Goal: Task Accomplishment & Management: Manage account settings

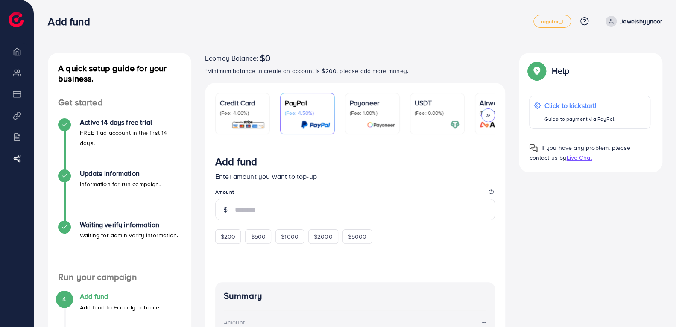
click at [14, 50] on li "Overview" at bounding box center [17, 51] width 34 height 17
click at [557, 23] on span "regular_1" at bounding box center [551, 22] width 23 height 6
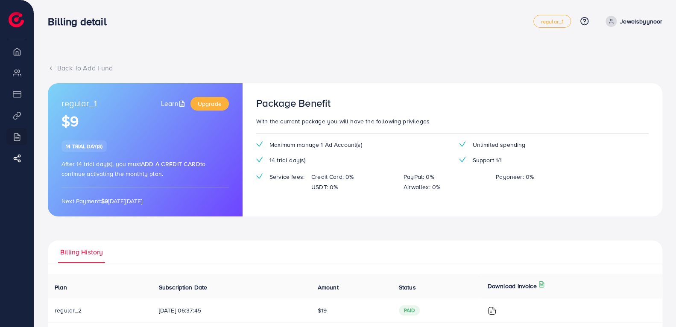
click at [17, 99] on li "Payment" at bounding box center [17, 93] width 34 height 17
click at [608, 19] on span at bounding box center [610, 21] width 11 height 11
